Goal: Use online tool/utility: Utilize a website feature to perform a specific function

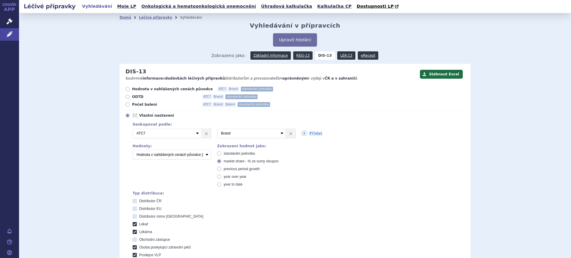
scroll to position [229, 0]
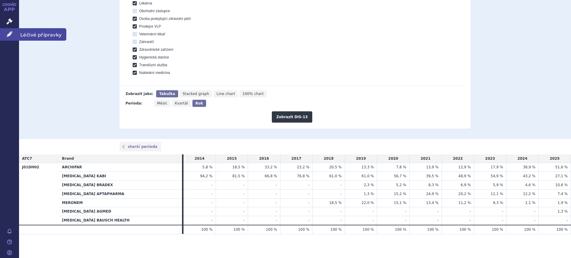
click at [10, 33] on icon at bounding box center [10, 34] width 6 height 6
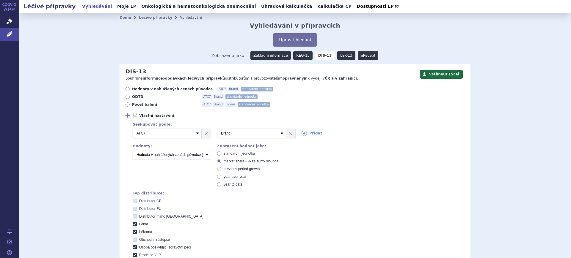
scroll to position [203, 0]
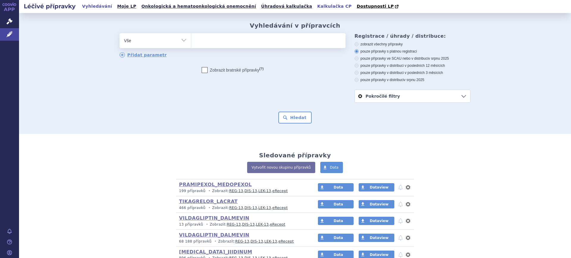
click at [315, 5] on link "Kalkulačka CP" at bounding box center [334, 6] width 38 height 8
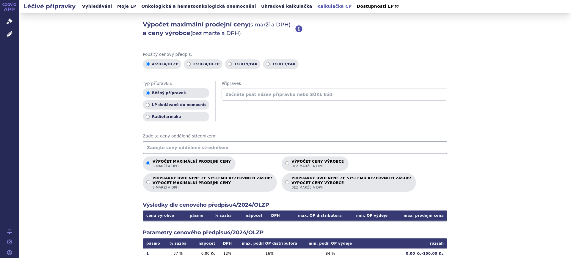
click at [158, 147] on input "text" at bounding box center [295, 147] width 304 height 13
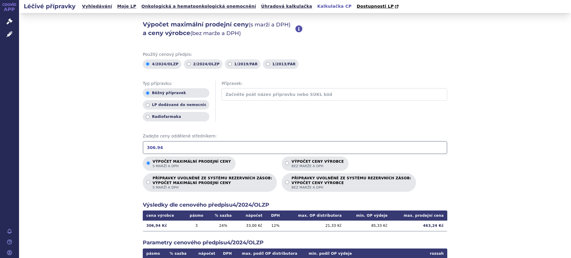
drag, startPoint x: 175, startPoint y: 146, endPoint x: 0, endPoint y: 161, distance: 175.4
click at [0, 164] on div "APP Správní řízení Léčivé přípravky Notifikace Nápověda Lucie Šichtová Vyhledáv…" at bounding box center [285, 129] width 571 height 258
drag, startPoint x: 190, startPoint y: 150, endPoint x: 0, endPoint y: 111, distance: 194.0
click at [0, 114] on div "APP Správní řízení Léčivé přípravky Notifikace Nápověda Lucie Šichtová Vyhledáv…" at bounding box center [285, 129] width 571 height 258
drag, startPoint x: 171, startPoint y: 145, endPoint x: 47, endPoint y: 144, distance: 124.3
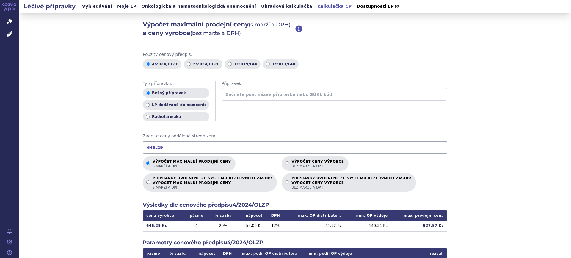
click at [49, 144] on div "Výpočet maximální prodejní ceny (s marží a DPH) a ceny výrobce (bez marže a DPH…" at bounding box center [295, 186] width 552 height 347
drag, startPoint x: 70, startPoint y: 139, endPoint x: 0, endPoint y: 138, distance: 70.2
click at [0, 138] on div "APP Správní řízení Léčivé přípravky Notifikace Nápověda Lucie Šichtová Vyhledáv…" at bounding box center [285, 129] width 571 height 258
type input "1065.89"
